Goal: Transaction & Acquisition: Download file/media

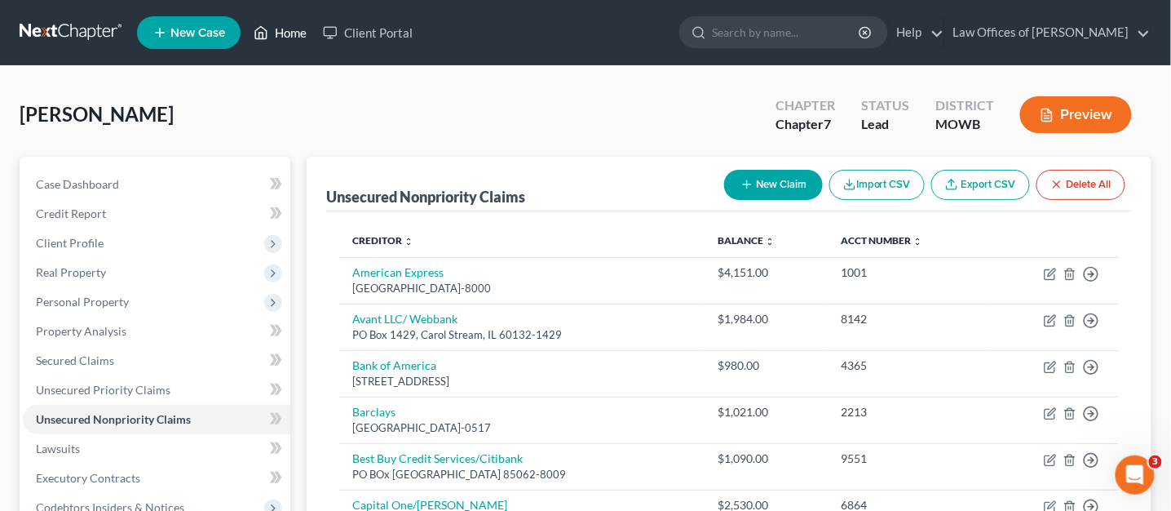
click at [277, 34] on link "Home" at bounding box center [279, 32] width 69 height 29
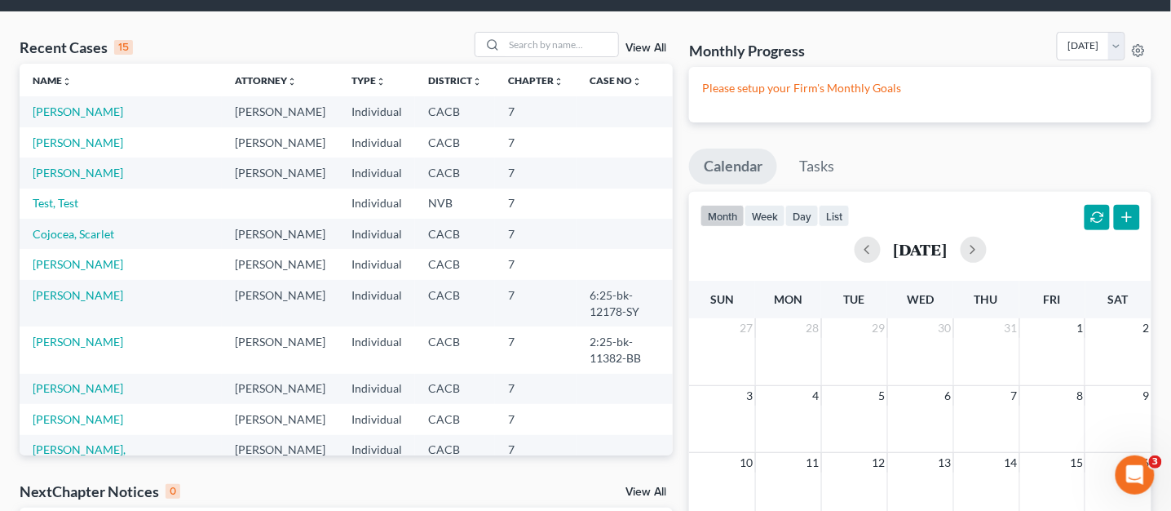
scroll to position [55, 0]
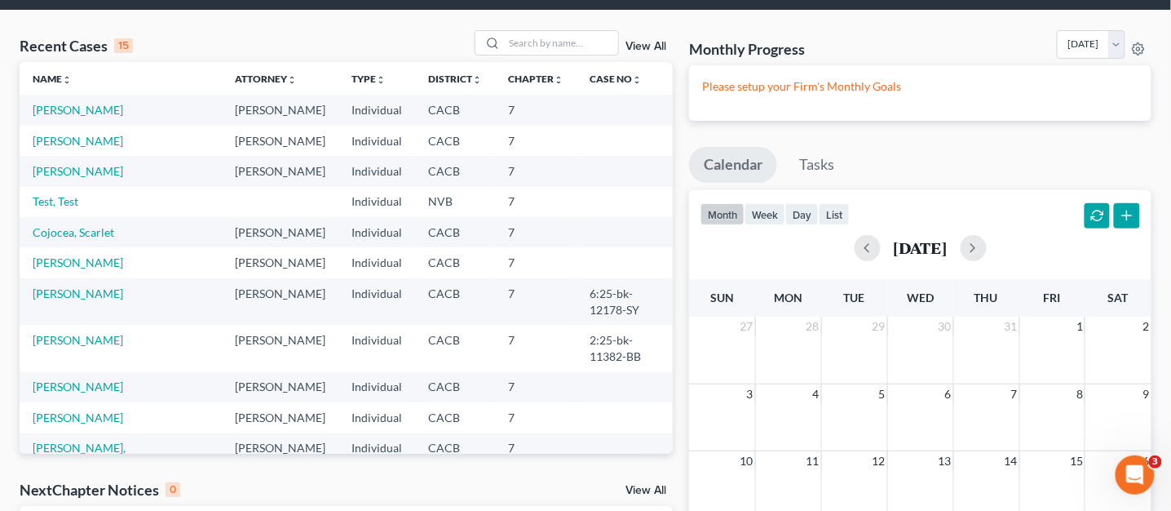
click at [129, 372] on td "[PERSON_NAME]" at bounding box center [121, 387] width 202 height 30
click at [123, 379] on link "[PERSON_NAME]" at bounding box center [78, 386] width 91 height 14
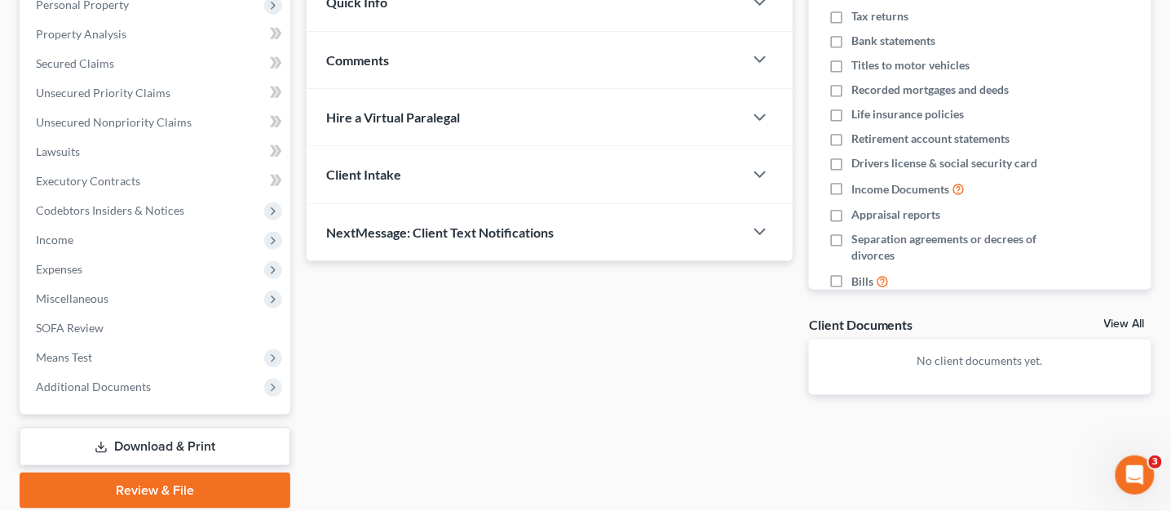
scroll to position [298, 0]
click at [241, 442] on link "Download & Print" at bounding box center [155, 446] width 271 height 38
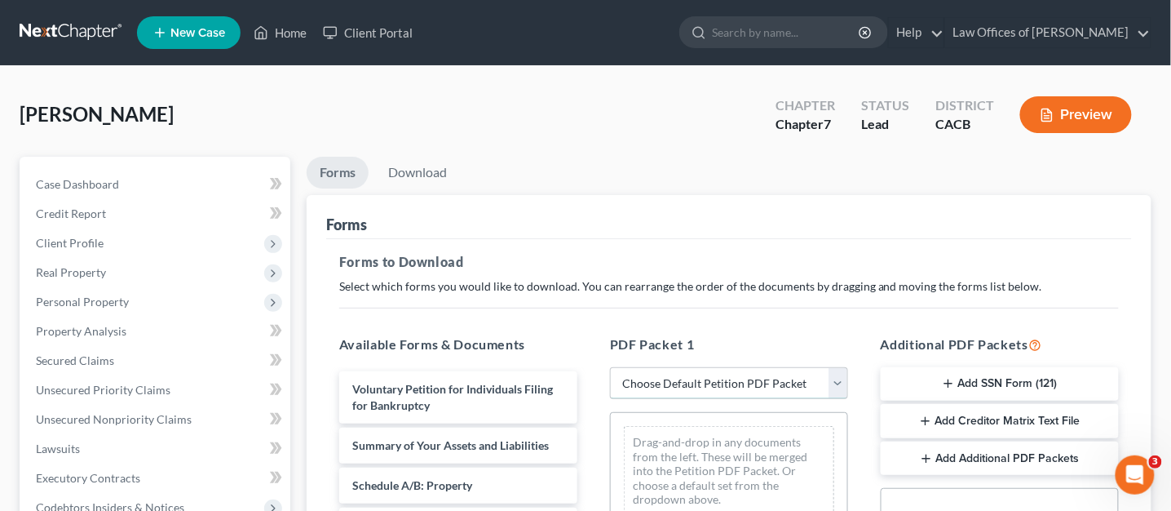
click at [843, 378] on select "Choose Default Petition PDF Packet Complete Bankruptcy Petition (all forms and …" at bounding box center [729, 383] width 238 height 33
select select "5"
click at [610, 367] on select "Choose Default Petition PDF Packet Complete Bankruptcy Petition (all forms and …" at bounding box center [729, 383] width 238 height 33
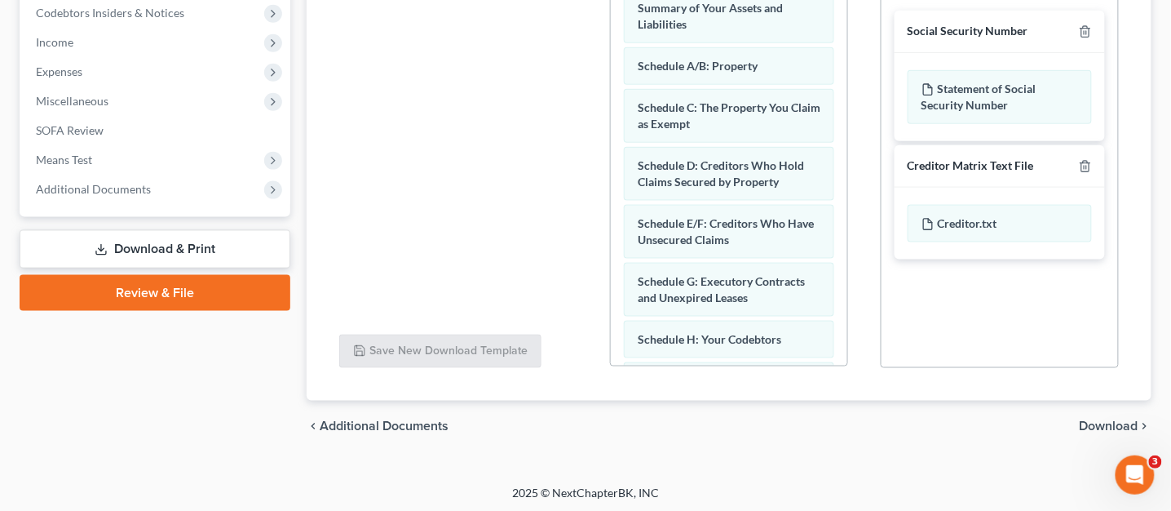
scroll to position [496, 0]
click at [1106, 426] on span "Download" at bounding box center [1109, 424] width 59 height 13
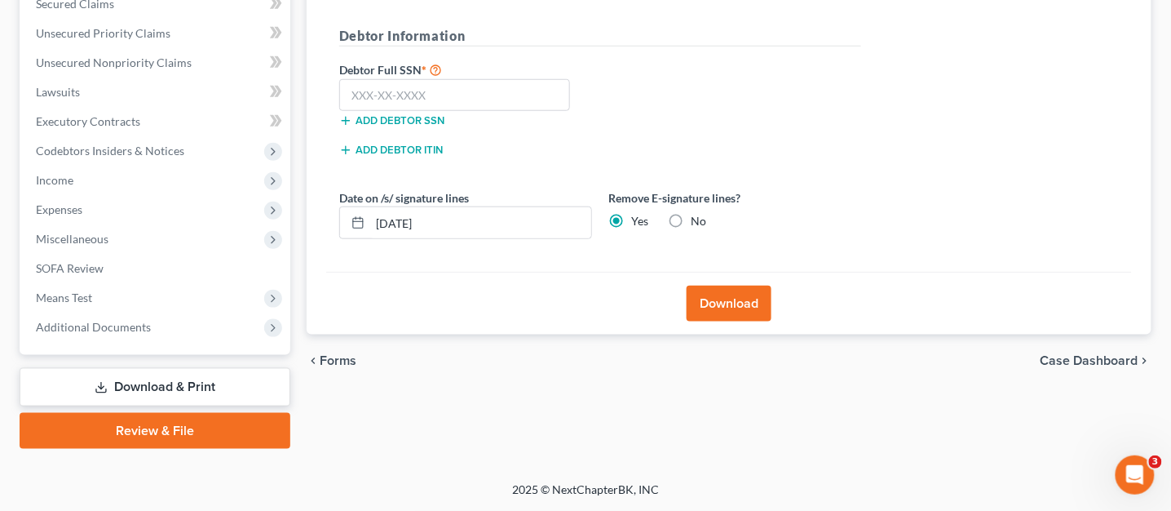
scroll to position [354, 0]
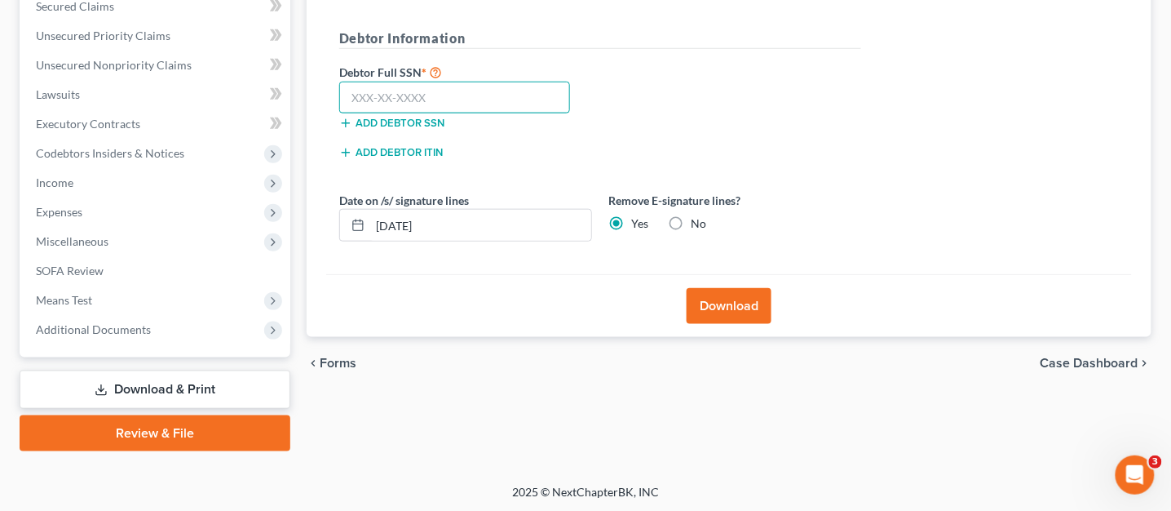
click at [427, 96] on input "text" at bounding box center [454, 98] width 231 height 33
